Goal: Transaction & Acquisition: Book appointment/travel/reservation

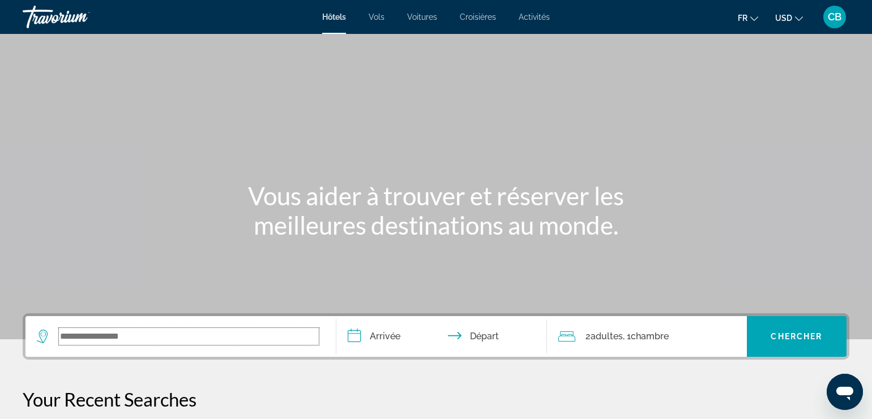
click at [172, 335] on input "Search widget" at bounding box center [189, 336] width 260 height 17
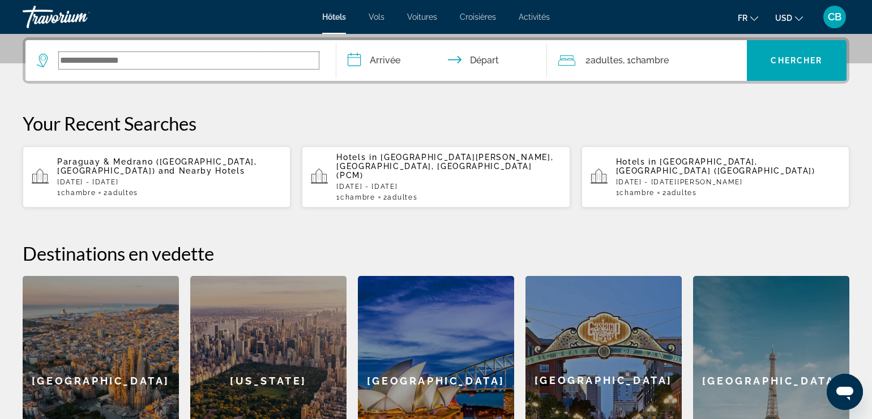
scroll to position [276, 0]
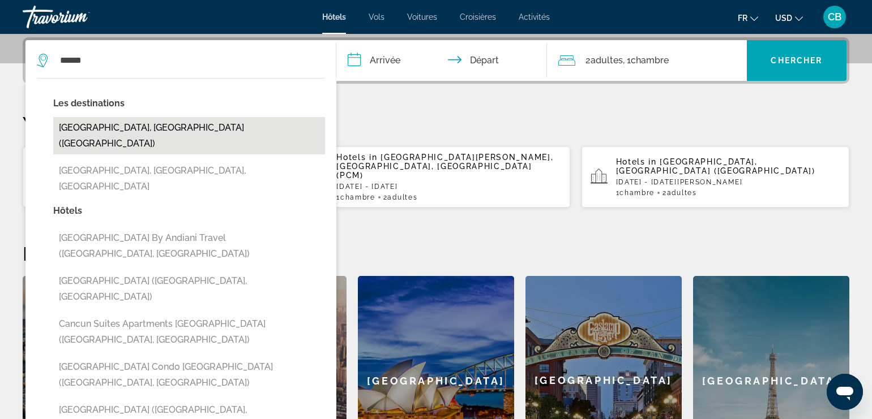
click at [164, 131] on button "[GEOGRAPHIC_DATA], [GEOGRAPHIC_DATA] ([GEOGRAPHIC_DATA])" at bounding box center [189, 135] width 272 height 37
type input "**********"
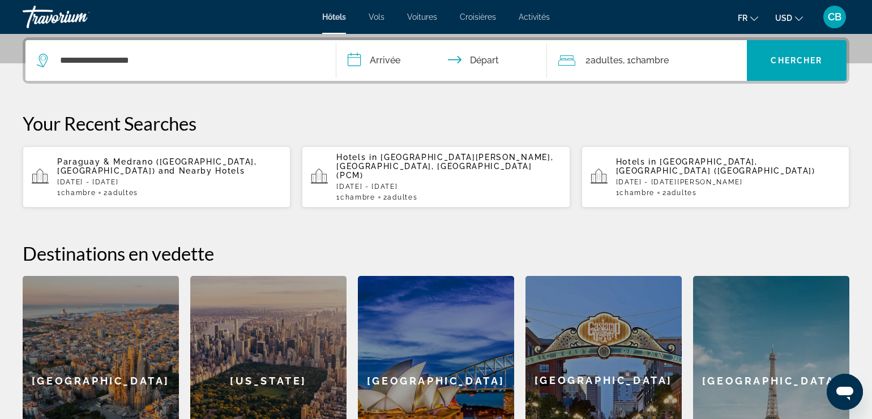
click at [376, 62] on input "**********" at bounding box center [444, 62] width 216 height 44
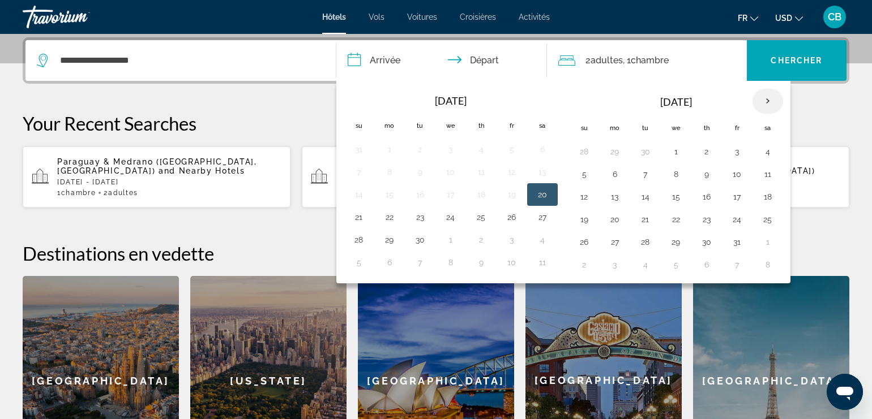
click at [764, 101] on th "Next month" at bounding box center [767, 101] width 31 height 25
click at [581, 200] on button "14" at bounding box center [584, 197] width 18 height 16
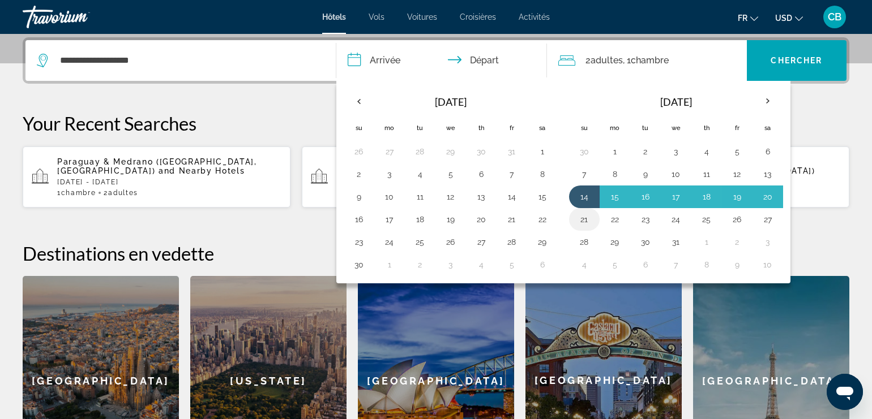
click at [577, 212] on button "21" at bounding box center [584, 220] width 18 height 16
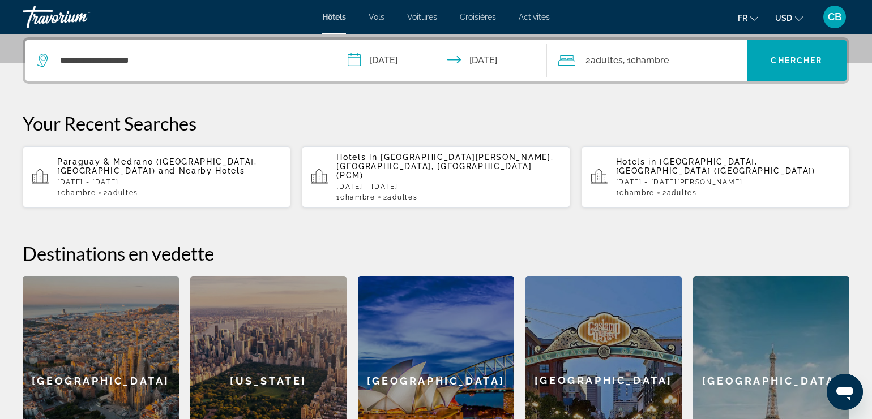
click at [434, 75] on input "**********" at bounding box center [444, 62] width 216 height 44
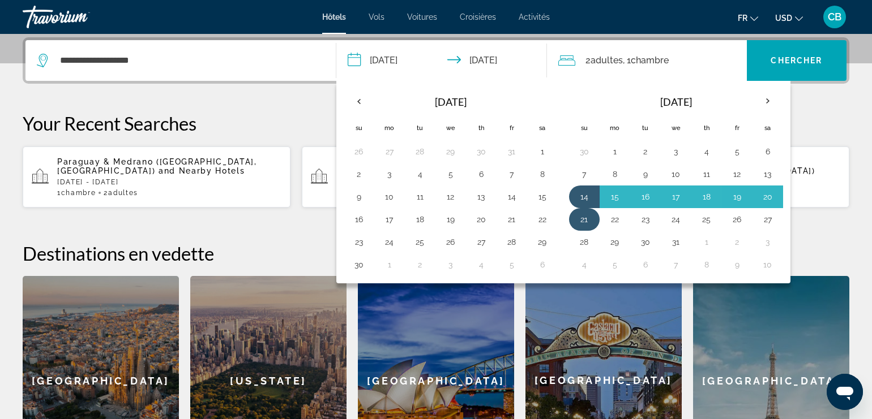
click at [579, 219] on button "21" at bounding box center [584, 220] width 18 height 16
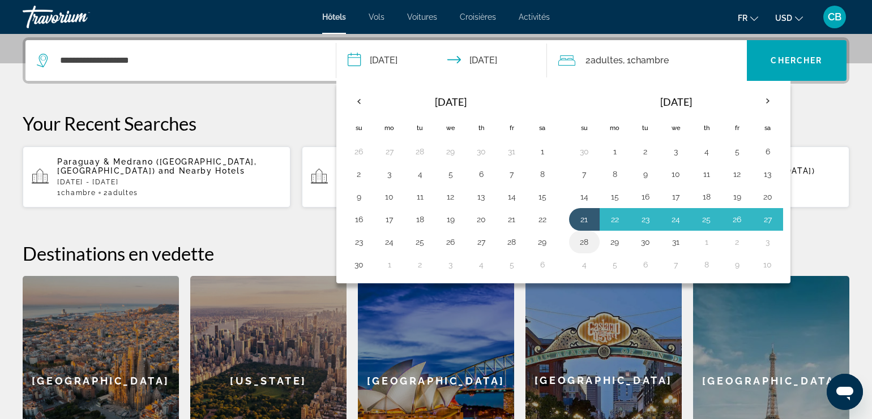
click at [580, 238] on button "28" at bounding box center [584, 242] width 18 height 16
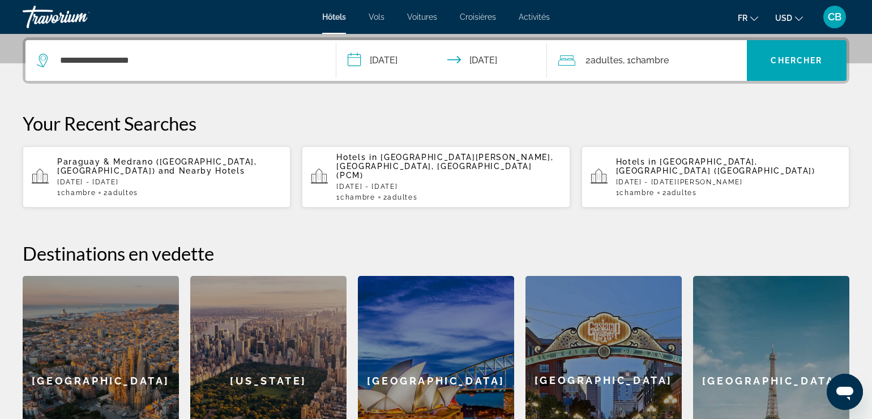
type input "**********"
click at [678, 59] on div "2 Adulte Adultes , 1 Chambre pièces" at bounding box center [652, 61] width 189 height 16
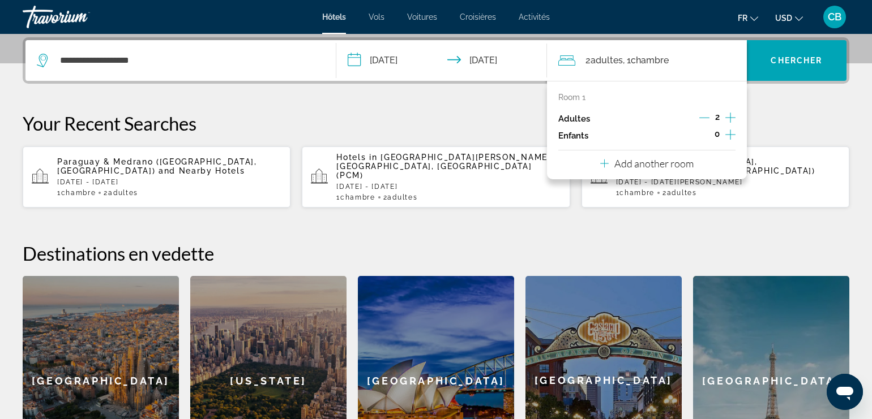
click at [730, 133] on icon "Increment children" at bounding box center [730, 135] width 10 height 10
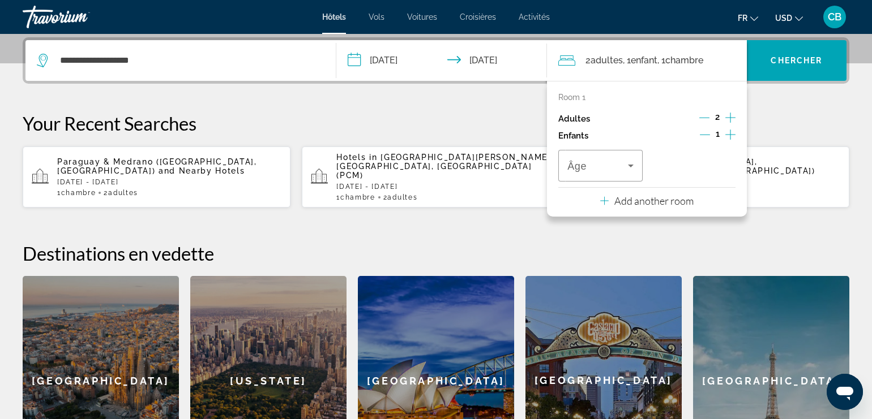
click at [730, 133] on icon "Increment children" at bounding box center [730, 135] width 10 height 10
click at [796, 19] on button "USD USD ($) MXN (Mex$) CAD (Can$) GBP (£) EUR (€) AUD (A$) NZD (NZ$) CNY (CN¥)" at bounding box center [789, 18] width 28 height 16
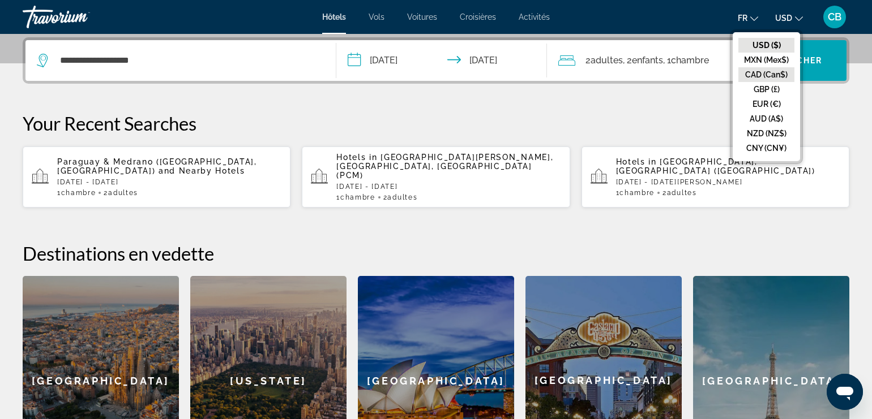
click at [771, 74] on button "CAD (Can$)" at bounding box center [766, 74] width 56 height 15
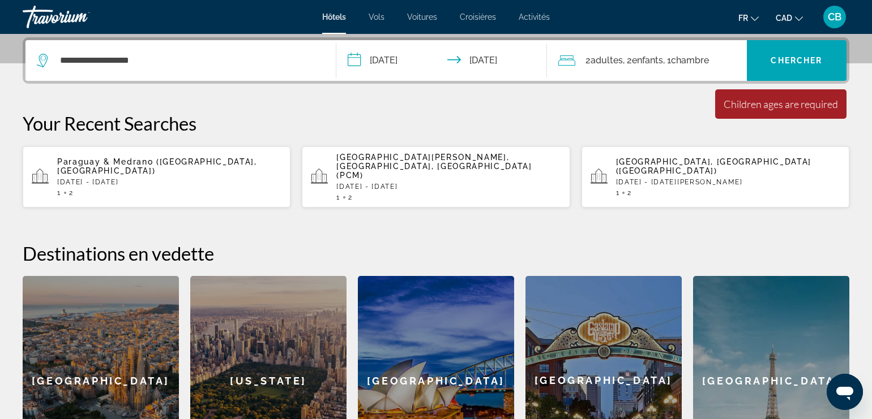
click at [677, 68] on div "2 Adulte Adultes , 2 Enfant Enfants , 1 Chambre pièces" at bounding box center [652, 60] width 189 height 41
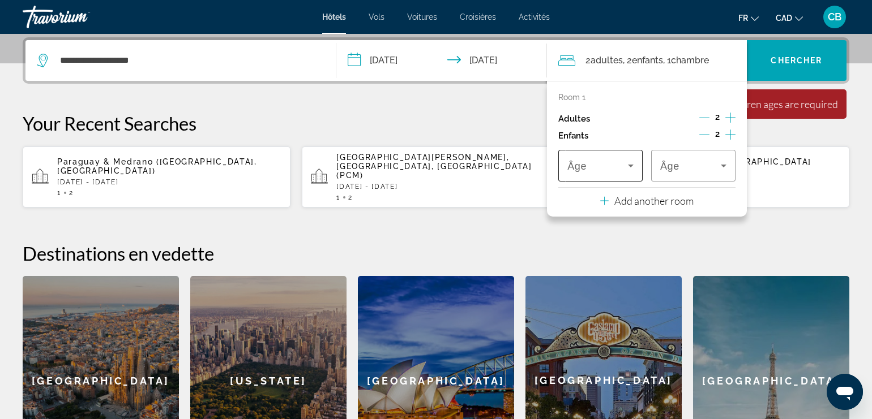
click at [624, 161] on div "Travelers: 2 adults, 2 children" at bounding box center [600, 166] width 66 height 14
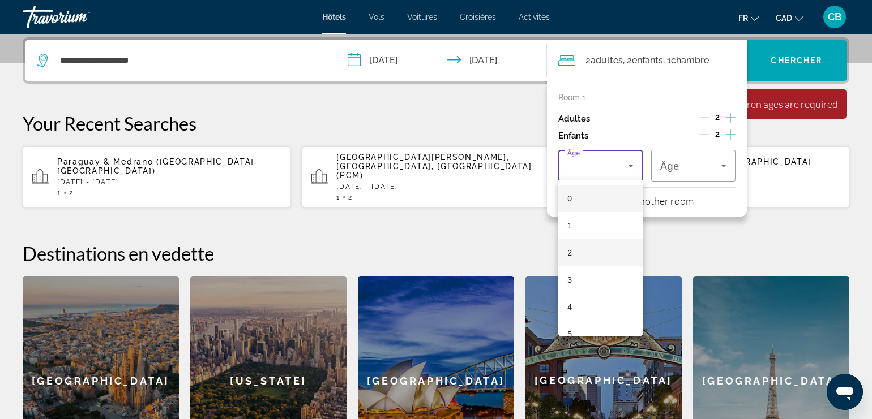
scroll to position [247, 0]
click at [600, 219] on mat-option "10" at bounding box center [600, 223] width 84 height 27
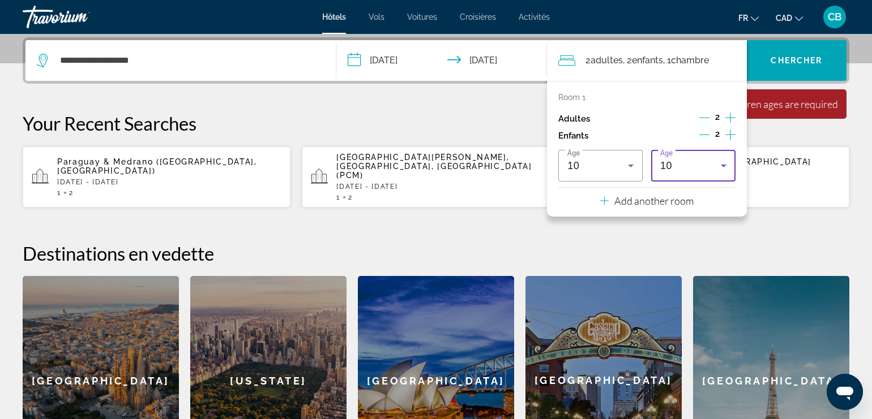
click at [708, 170] on div "10" at bounding box center [690, 166] width 61 height 14
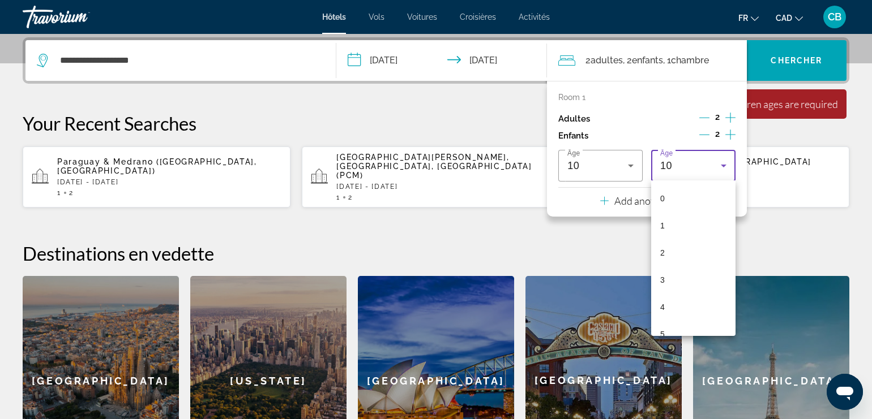
scroll to position [148, 0]
click at [701, 260] on mat-option "8" at bounding box center [693, 268] width 84 height 27
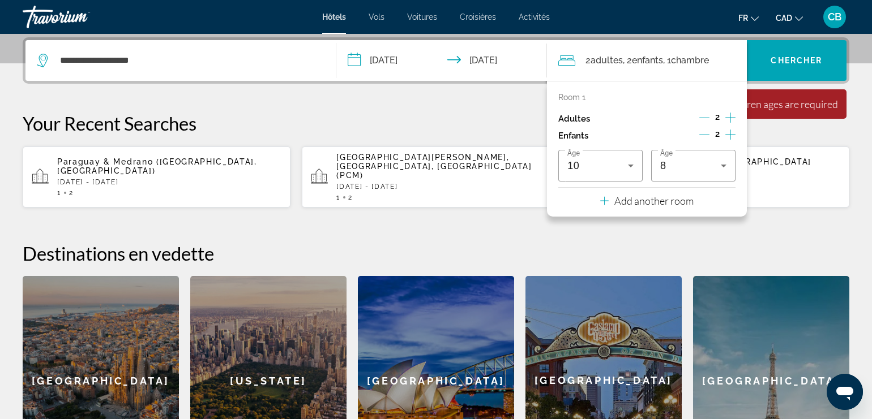
click at [780, 136] on div "Your Recent Searches Paraguay & Medrano ([GEOGRAPHIC_DATA], [GEOGRAPHIC_DATA]) …" at bounding box center [436, 160] width 827 height 96
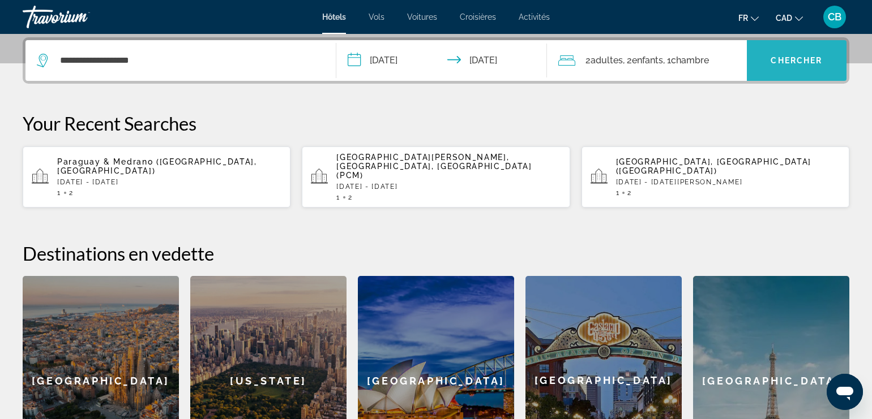
click at [801, 54] on span "Search widget" at bounding box center [797, 60] width 100 height 27
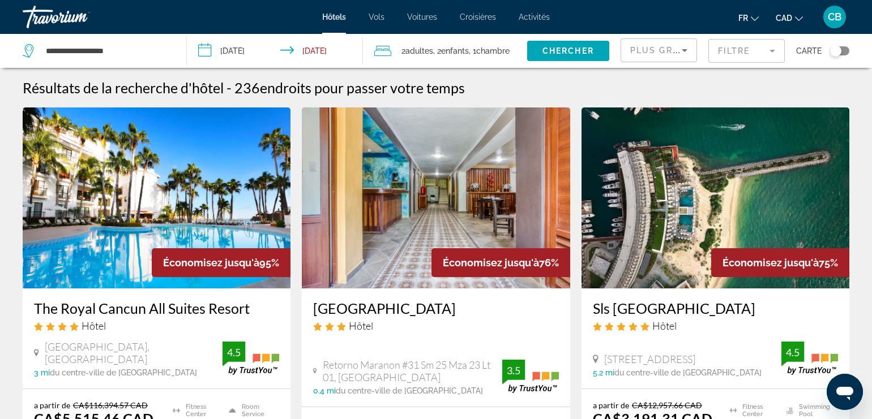
click at [681, 53] on icon "Sort by" at bounding box center [685, 51] width 14 height 14
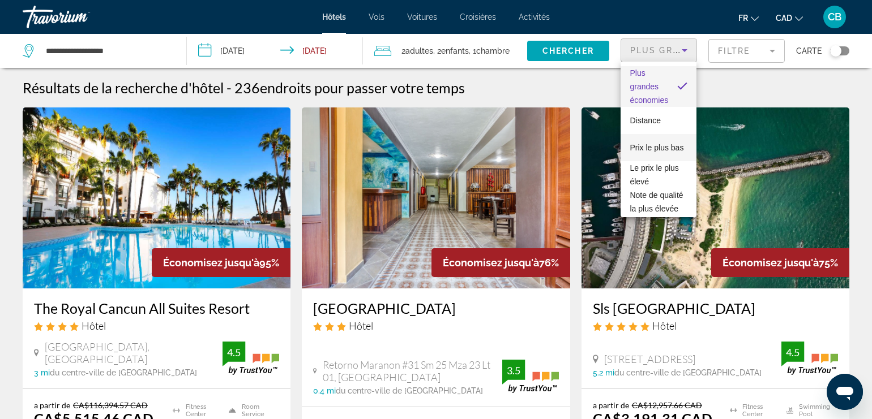
click at [658, 148] on span "Prix le plus bas" at bounding box center [657, 147] width 54 height 9
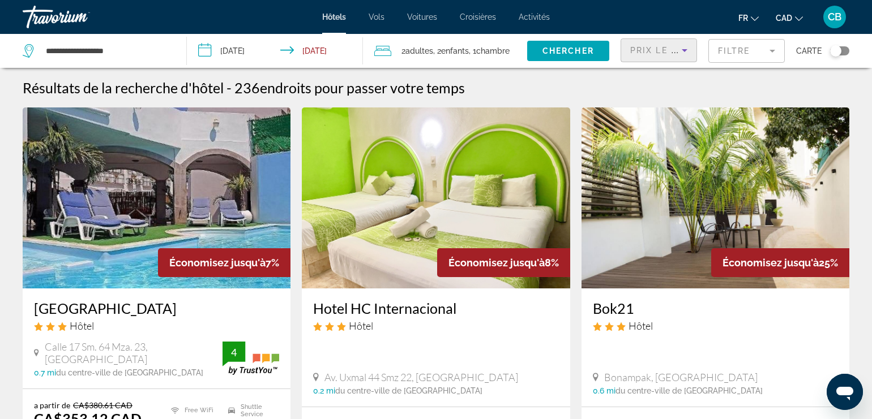
scroll to position [78, 0]
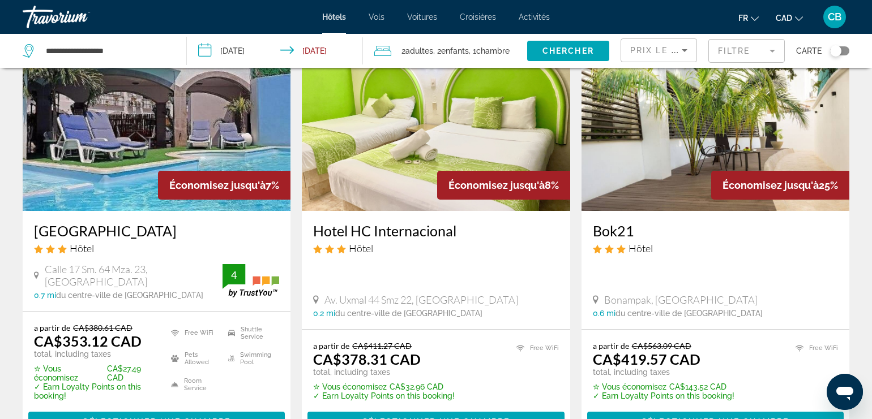
drag, startPoint x: 63, startPoint y: 342, endPoint x: 148, endPoint y: 345, distance: 85.0
click at [148, 345] on div "a partir de CA$380.61 CAD CA$353.12 CAD total, including taxes" at bounding box center [95, 341] width 123 height 36
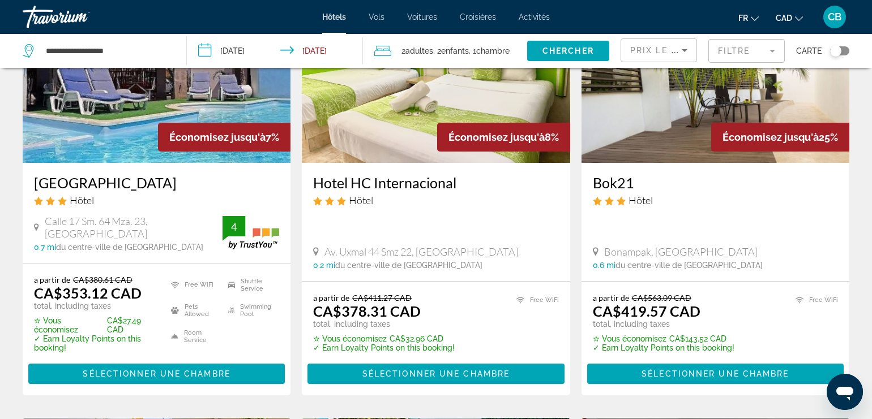
scroll to position [138, 0]
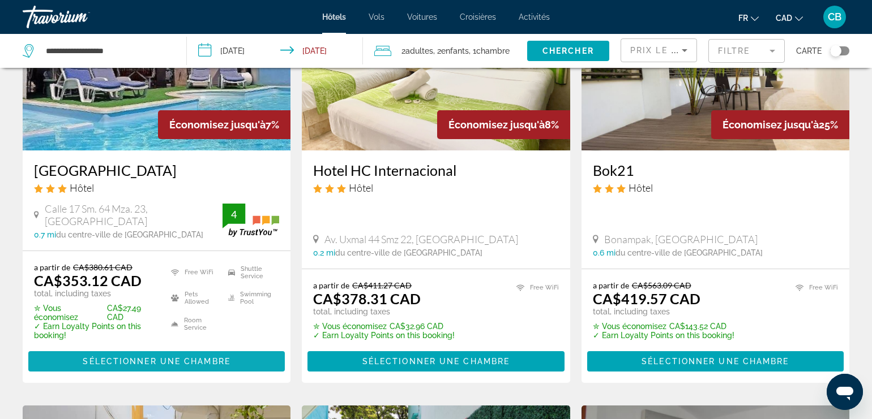
click at [147, 357] on span "Sélectionner une chambre" at bounding box center [156, 361] width 147 height 9
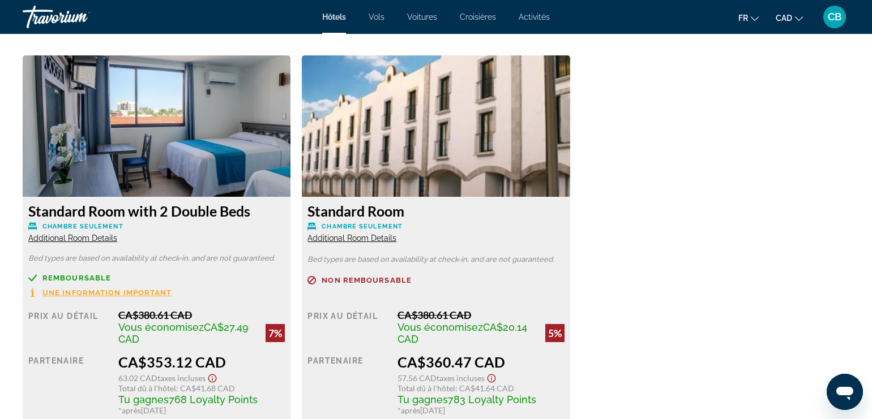
scroll to position [1638, 0]
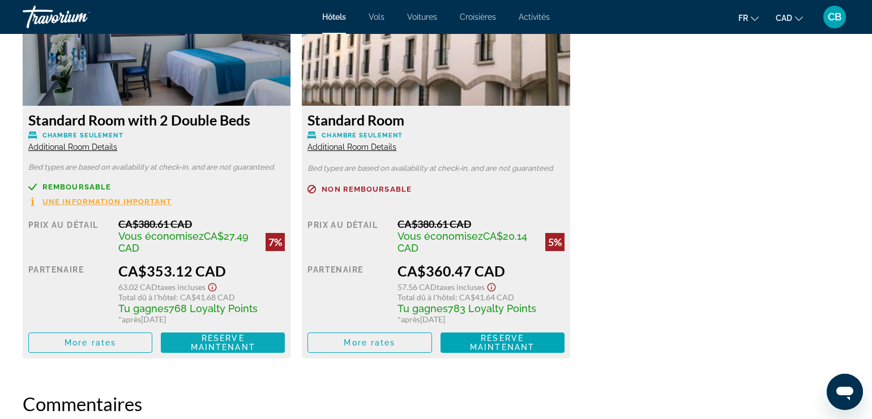
click at [225, 343] on span "Reserve maintenant" at bounding box center [223, 343] width 65 height 18
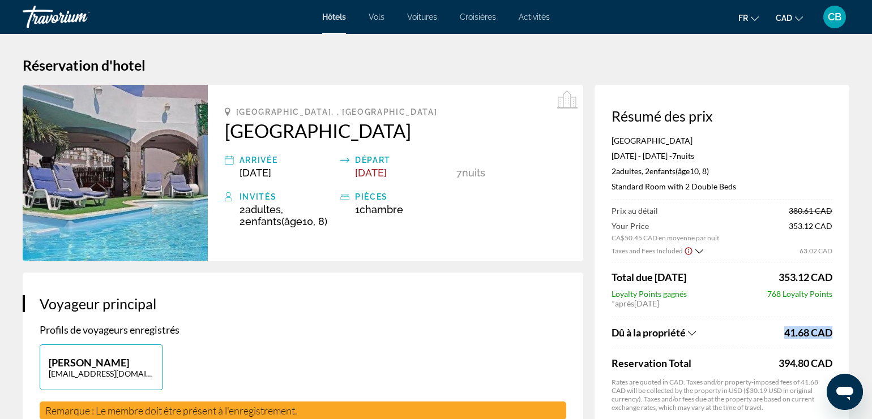
drag, startPoint x: 785, startPoint y: 333, endPoint x: 838, endPoint y: 335, distance: 52.7
click at [838, 335] on div "Résumé des prix Hotel [GEOGRAPHIC_DATA] [DATE] - [DATE] - 7 nuit nuits 2 Adulte…" at bounding box center [721, 347] width 255 height 525
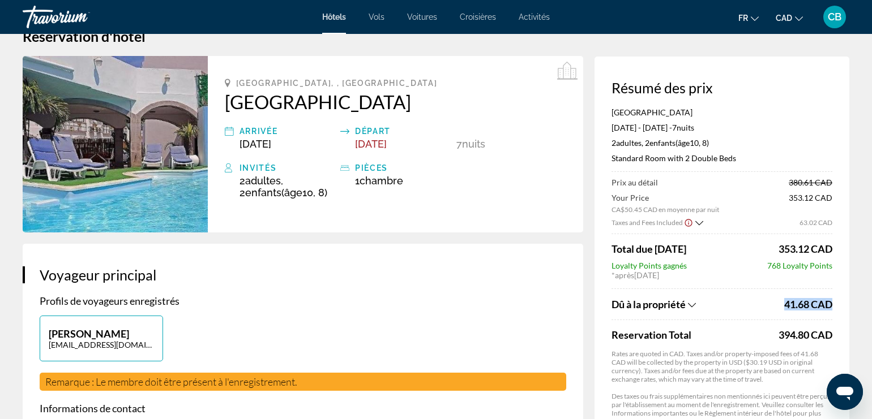
drag, startPoint x: 778, startPoint y: 335, endPoint x: 838, endPoint y: 337, distance: 60.6
click at [838, 337] on div "Résumé des prix Hotel [GEOGRAPHIC_DATA] [DATE] - [DATE] - 7 nuit nuits 2 Adulte…" at bounding box center [721, 319] width 255 height 525
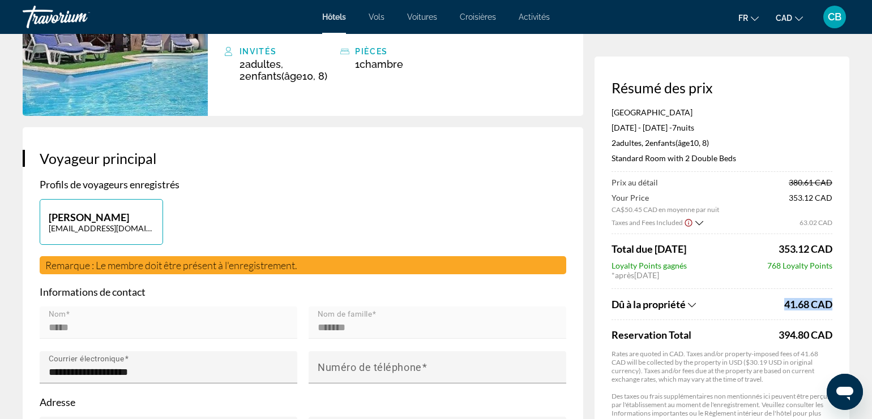
scroll to position [0, 0]
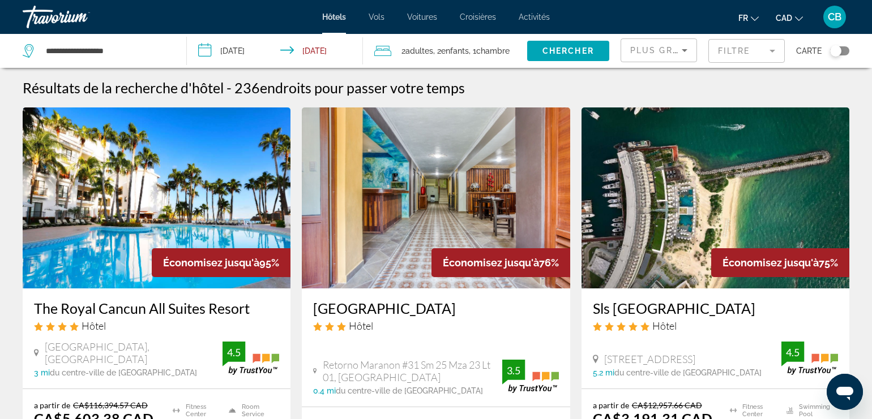
click at [735, 54] on mat-form-field "Filtre" at bounding box center [746, 51] width 76 height 24
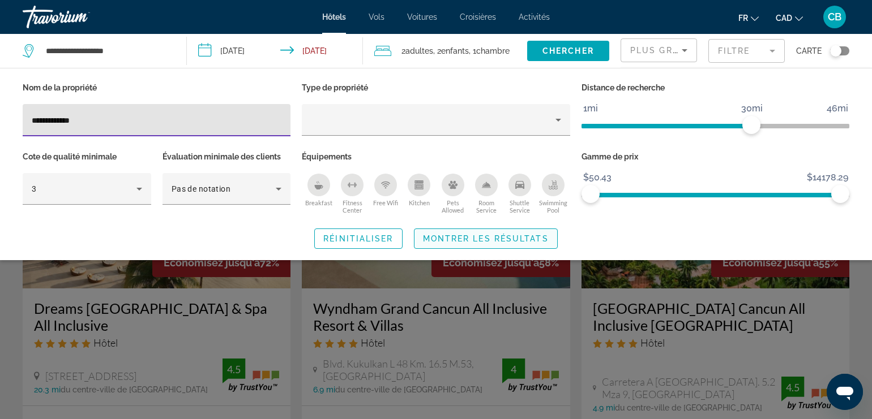
type input "**********"
click at [512, 237] on span "Montrer les résultats" at bounding box center [486, 238] width 126 height 9
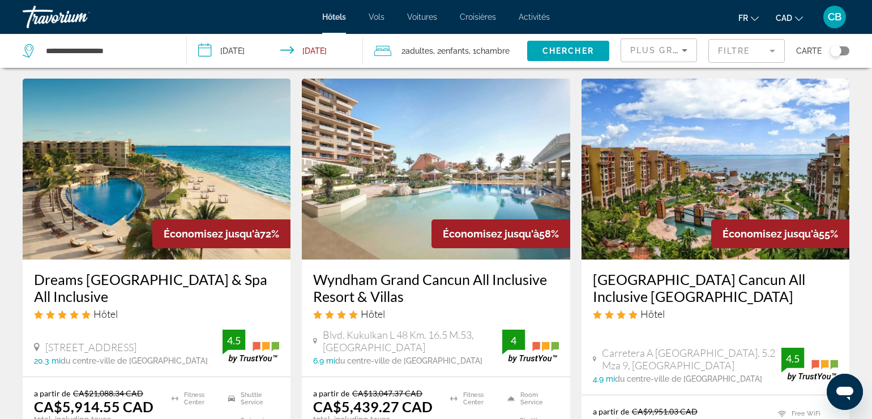
scroll to position [8, 0]
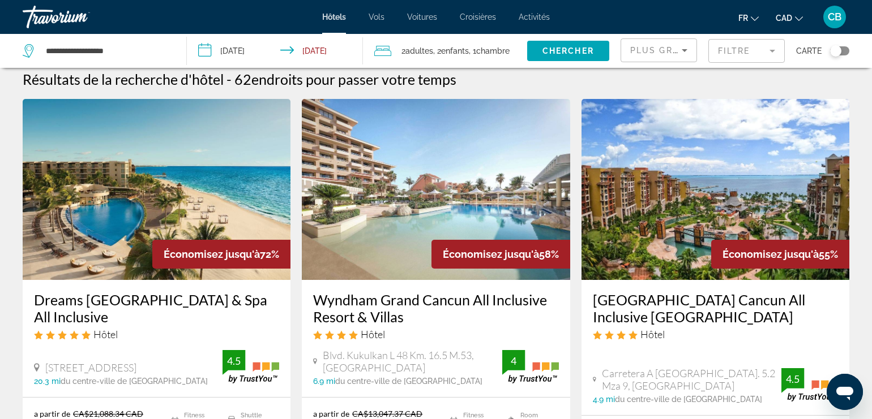
click at [635, 47] on span "Plus grandes économies" at bounding box center [697, 50] width 135 height 9
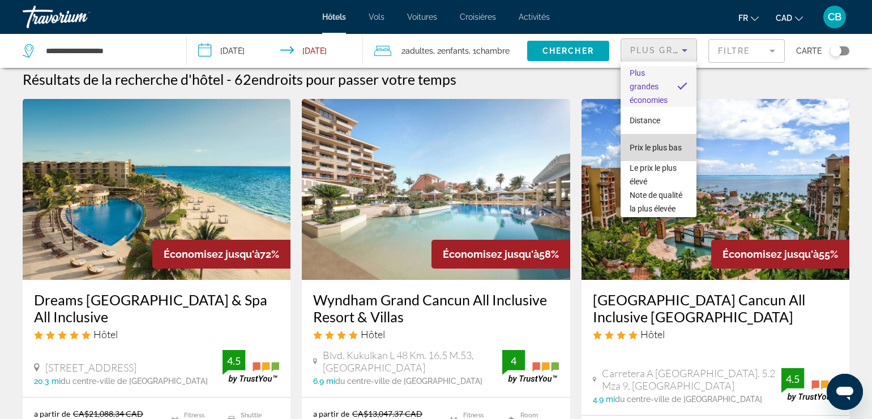
click at [641, 145] on span "Prix le plus bas" at bounding box center [656, 147] width 52 height 9
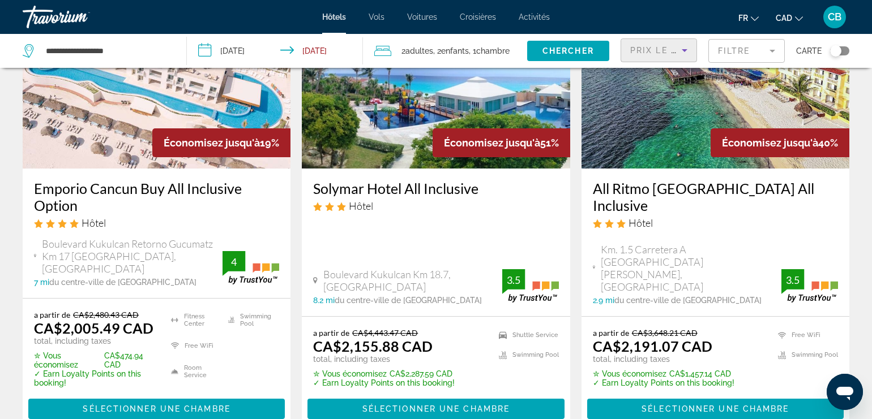
scroll to position [129, 0]
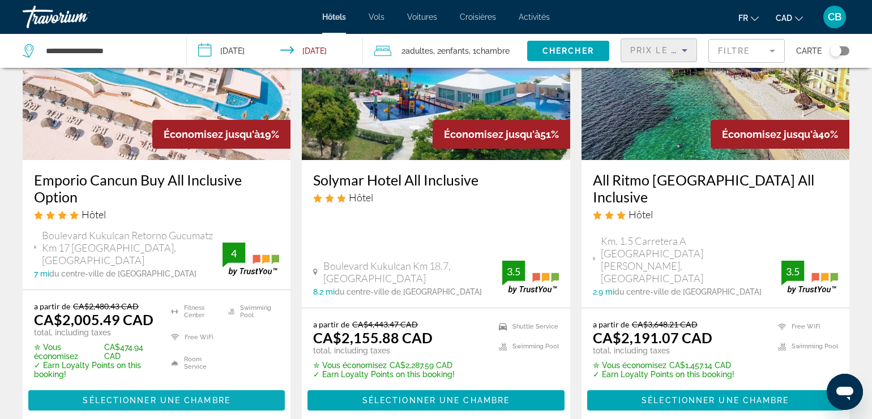
click at [160, 396] on span "Sélectionner une chambre" at bounding box center [156, 400] width 147 height 9
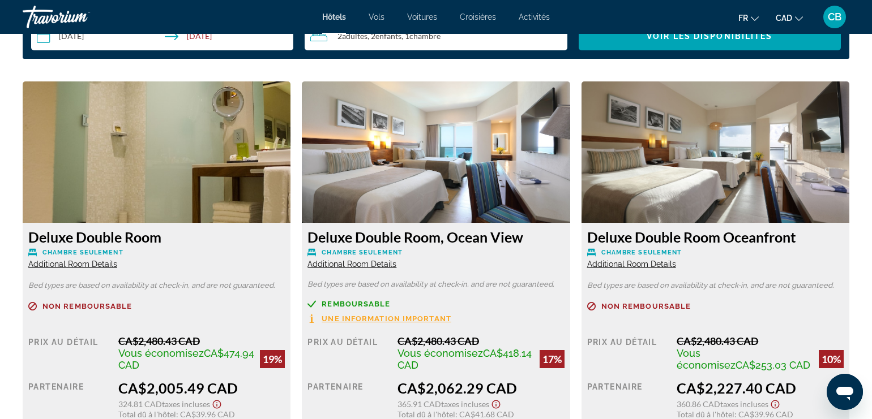
scroll to position [1561, 0]
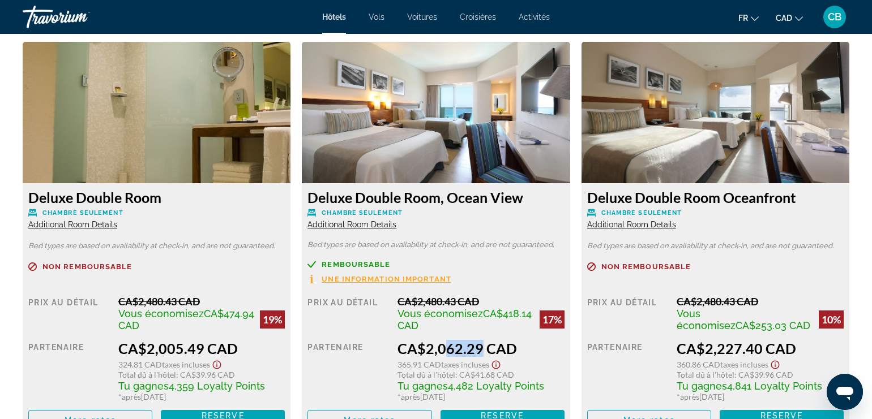
drag, startPoint x: 439, startPoint y: 348, endPoint x: 472, endPoint y: 350, distance: 33.4
click at [472, 350] on div "CA$2,062.29 CAD" at bounding box center [480, 348] width 167 height 17
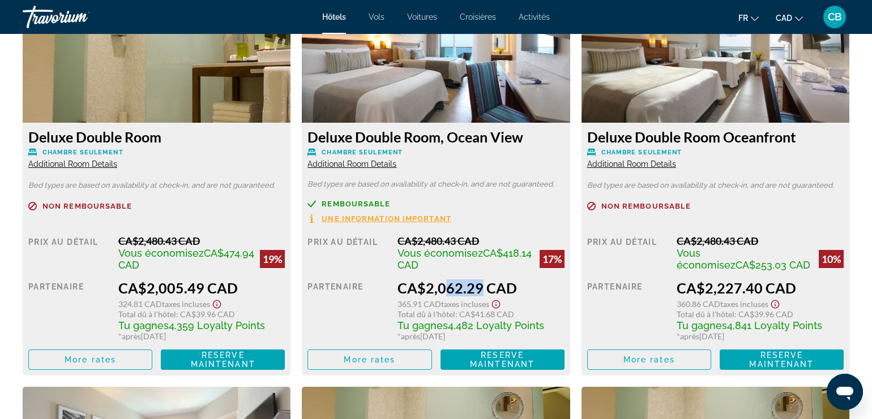
scroll to position [1621, 0]
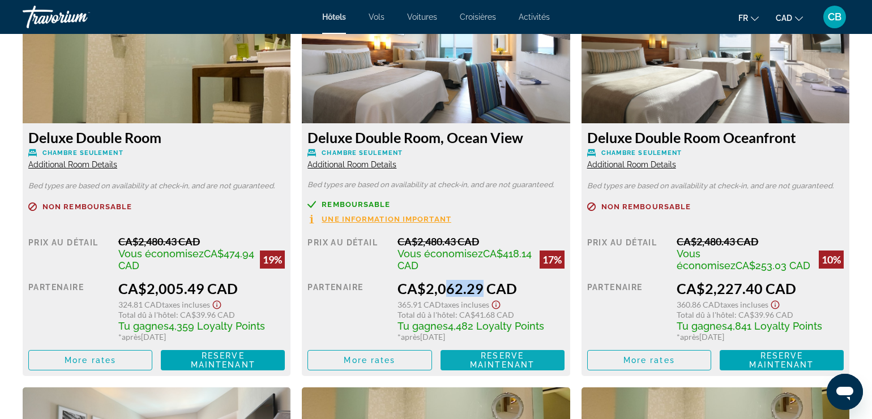
click at [496, 363] on span "Reserve maintenant" at bounding box center [502, 361] width 65 height 18
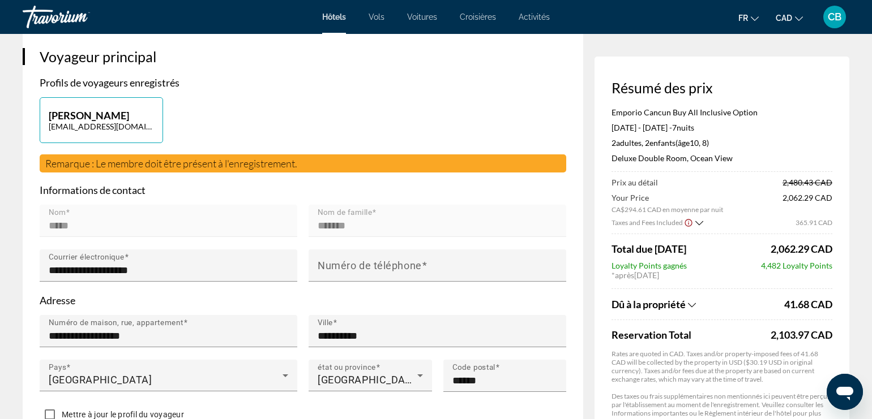
scroll to position [250, 0]
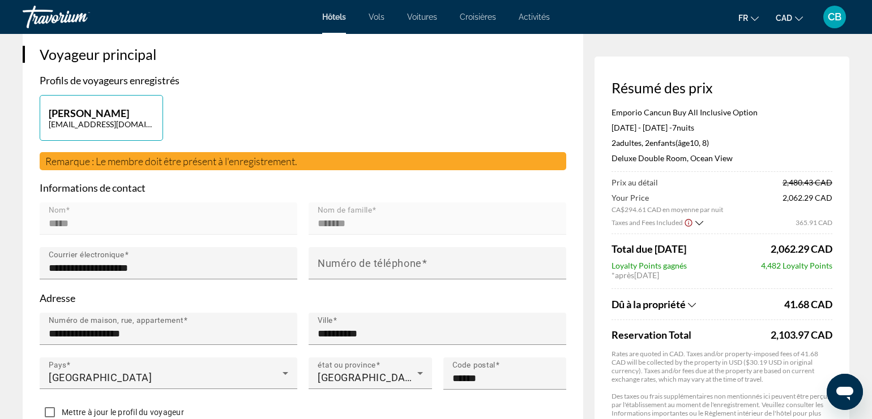
drag, startPoint x: 762, startPoint y: 267, endPoint x: 836, endPoint y: 267, distance: 74.2
click at [836, 267] on div "Résumé des prix Emporio Cancun Buy All Inclusive Option [DATE] - [DATE] - 7 nui…" at bounding box center [721, 319] width 255 height 525
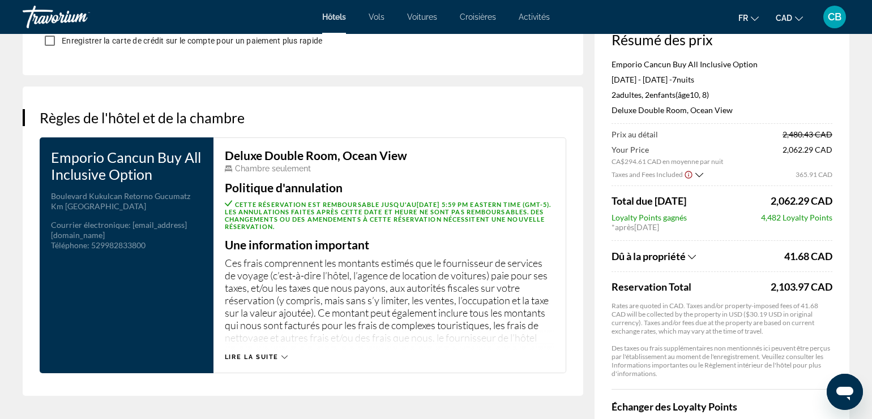
scroll to position [1471, 0]
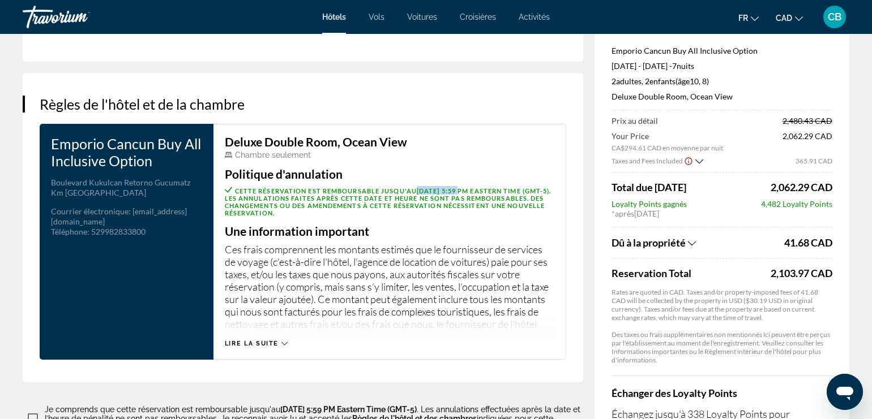
drag, startPoint x: 419, startPoint y: 184, endPoint x: 467, endPoint y: 182, distance: 48.1
click at [467, 187] on span "[DATE] 5:59 PM Eastern Time (GMT-5)" at bounding box center [483, 190] width 133 height 7
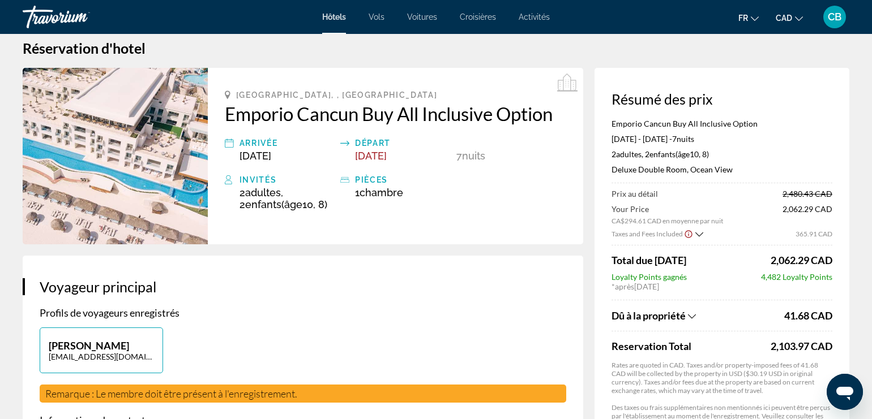
scroll to position [0, 0]
